Goal: Check status: Check status

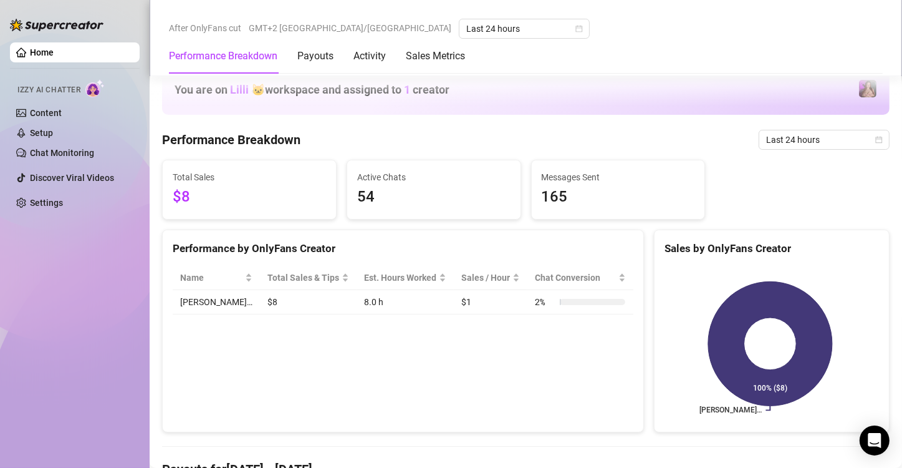
scroll to position [436, 0]
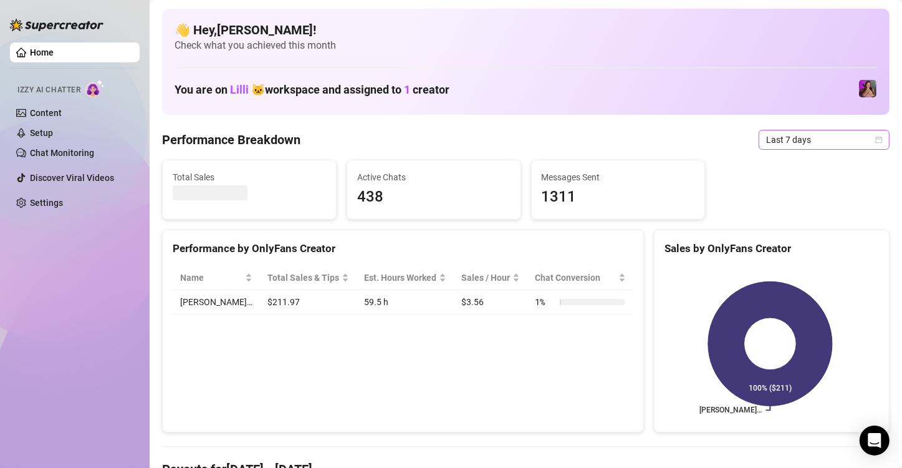
click at [774, 142] on span "Last 7 days" at bounding box center [824, 139] width 116 height 19
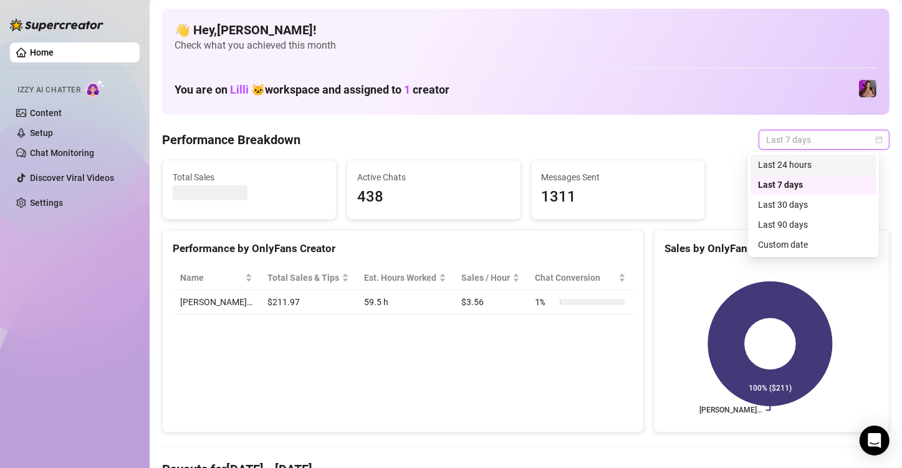
click at [776, 167] on div "Last 24 hours" at bounding box center [813, 165] width 111 height 14
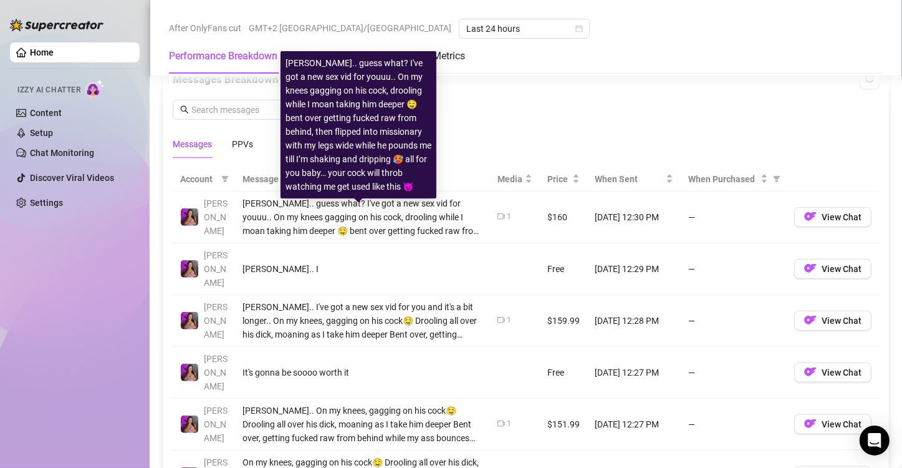
scroll to position [1122, 0]
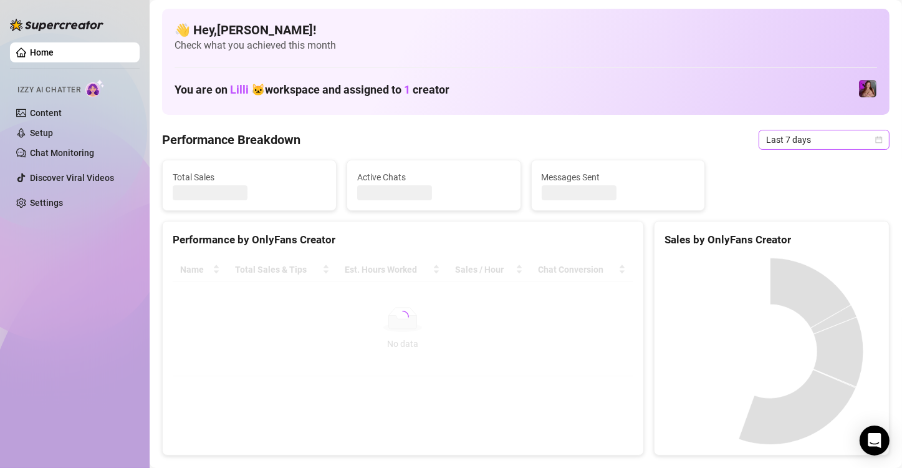
click at [766, 142] on span "Last 7 days" at bounding box center [824, 139] width 116 height 19
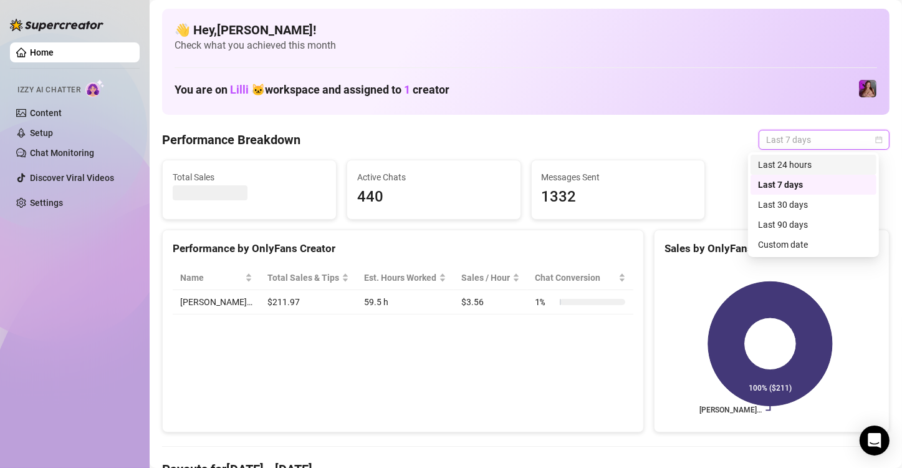
click at [792, 167] on div "Last 24 hours" at bounding box center [813, 165] width 111 height 14
